Goal: Task Accomplishment & Management: Manage account settings

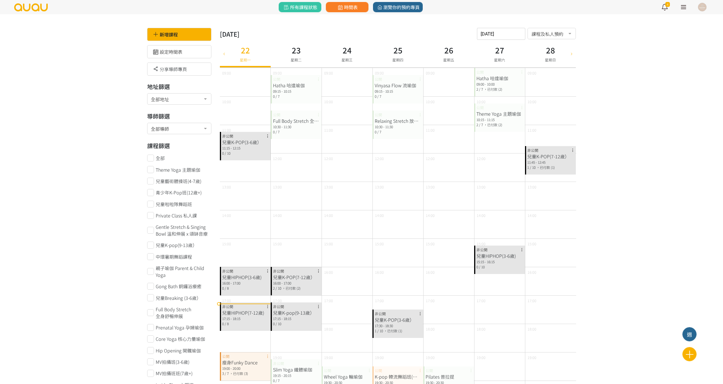
click at [293, 88] on div "Hatha 哈達瑜伽" at bounding box center [296, 85] width 46 height 7
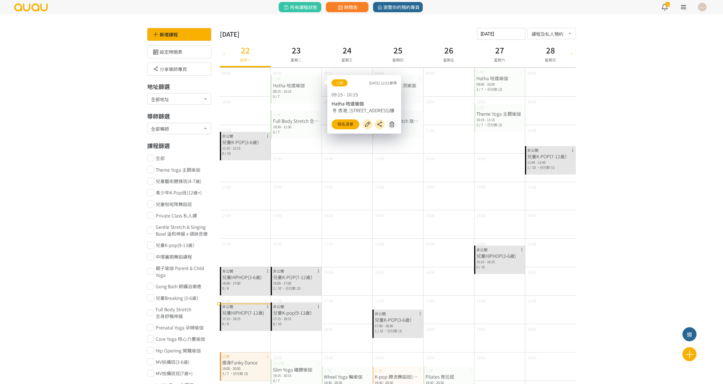
click at [289, 123] on div "Full Body Stretch 全身舒暢伸展" at bounding box center [296, 120] width 46 height 7
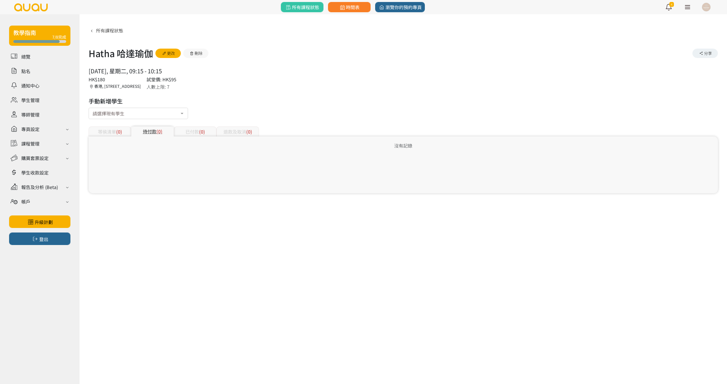
click at [186, 132] on div "已付款 (0)" at bounding box center [195, 131] width 43 height 10
click at [170, 53] on link "更改" at bounding box center [168, 53] width 26 height 9
click at [203, 133] on span "(0)" at bounding box center [202, 131] width 6 height 7
click at [240, 55] on link "更改" at bounding box center [234, 53] width 26 height 9
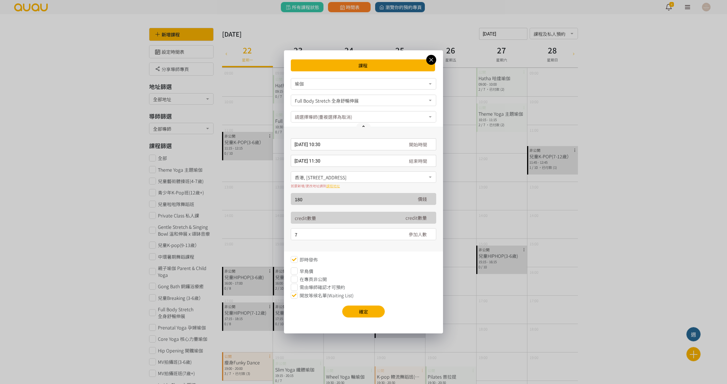
click at [325, 281] on span "在專頁非公開" at bounding box center [313, 279] width 27 height 7
click at [356, 311] on button "確定" at bounding box center [363, 311] width 43 height 12
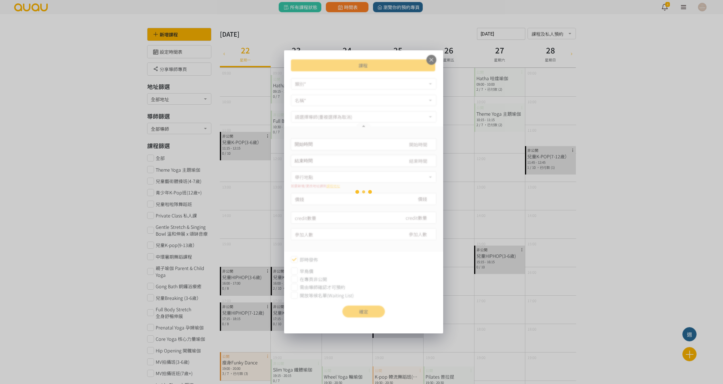
type input "[DATE] 09:15"
type input "[DATE] 10:15"
type input "180"
type input "7"
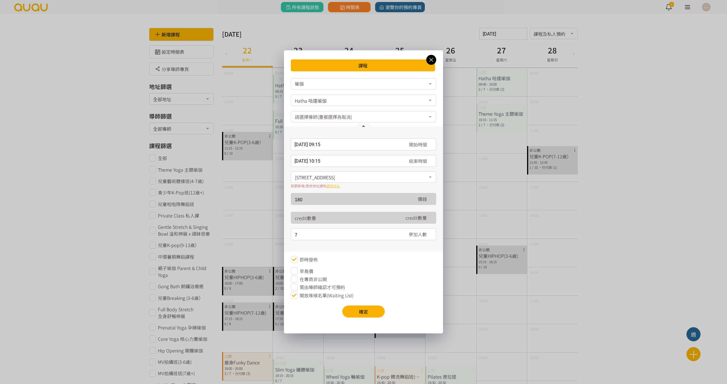
click at [303, 276] on span "在專頁非公開" at bounding box center [313, 279] width 27 height 7
click at [355, 315] on button "確定" at bounding box center [363, 311] width 43 height 12
